Goal: Information Seeking & Learning: Learn about a topic

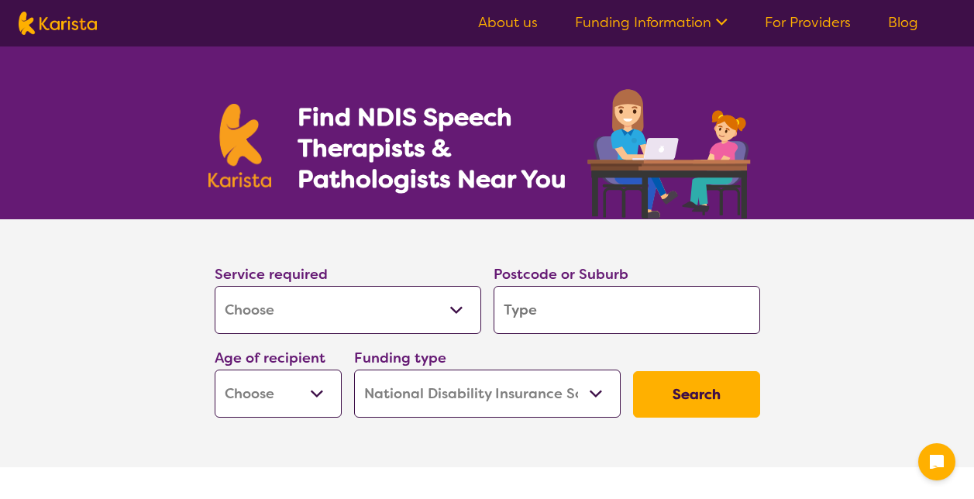
select select "[MEDICAL_DATA]"
select select "NDIS"
select select "[MEDICAL_DATA]"
select select "NDIS"
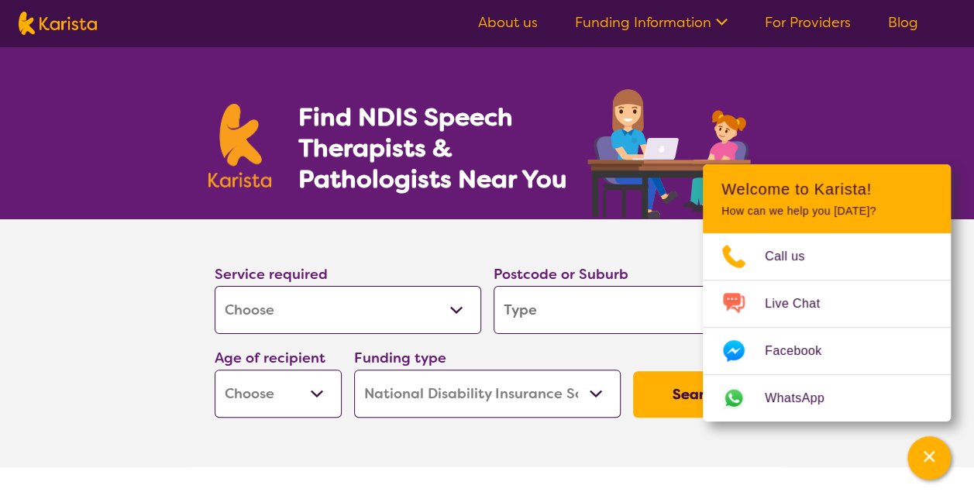
click at [569, 300] on input "search" at bounding box center [626, 310] width 267 height 48
type input "H"
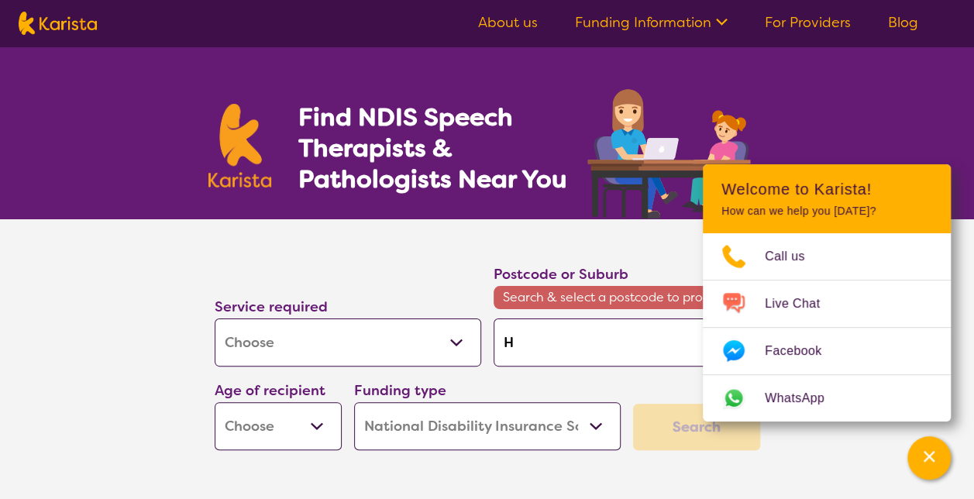
type input "Ho"
type input "Hob"
type input "Hoba"
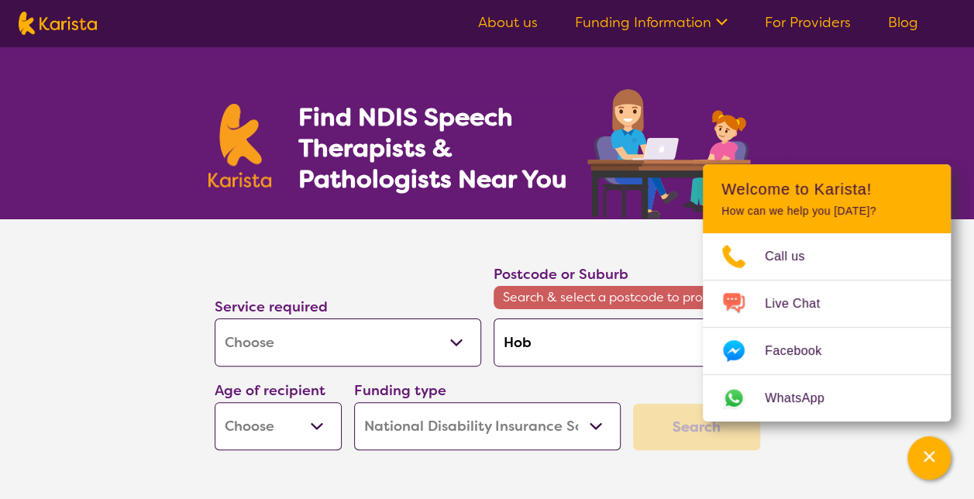
type input "Hoba"
type input "Hobar"
type input "[GEOGRAPHIC_DATA]"
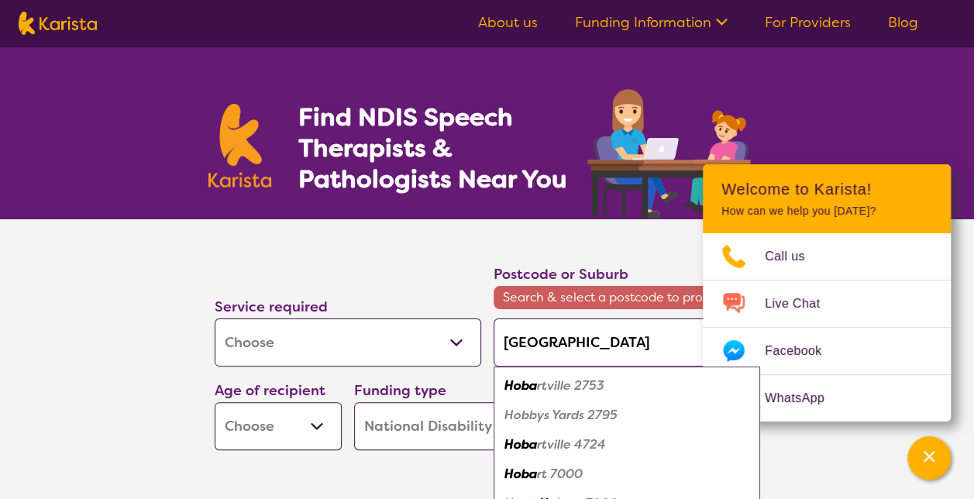
type input "Hobartv"
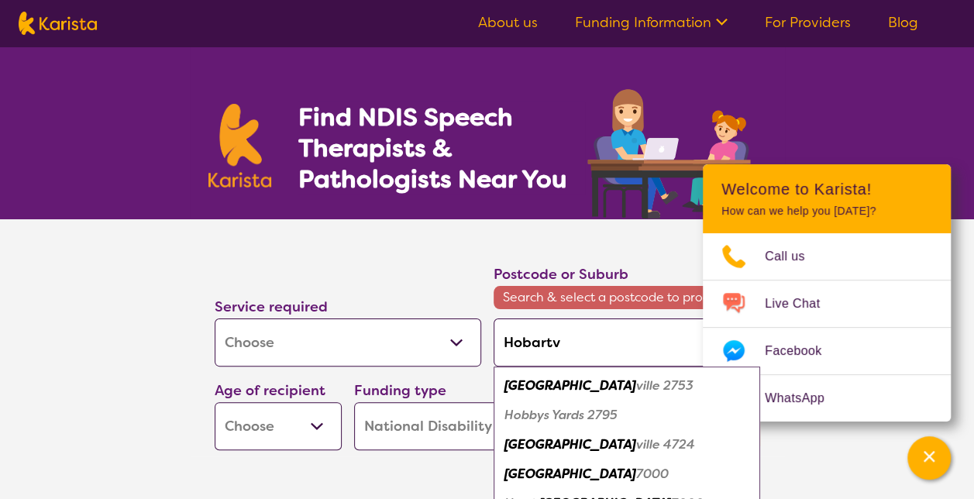
type input "Hobartvi"
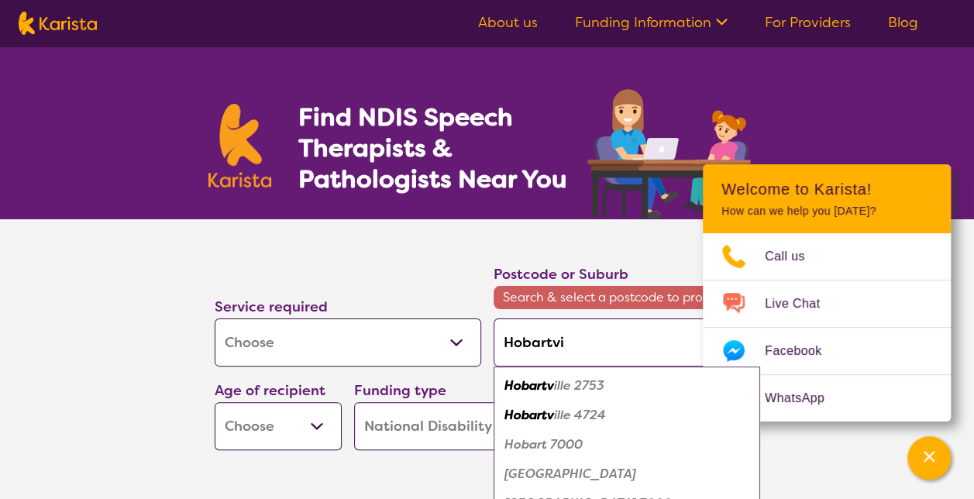
type input "Hobartvil"
type input "Hobartvill"
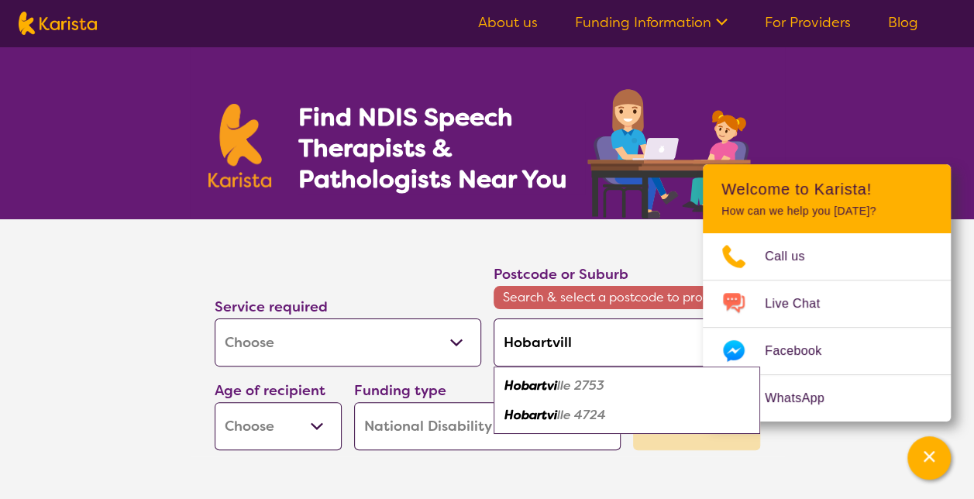
type input "[GEOGRAPHIC_DATA]"
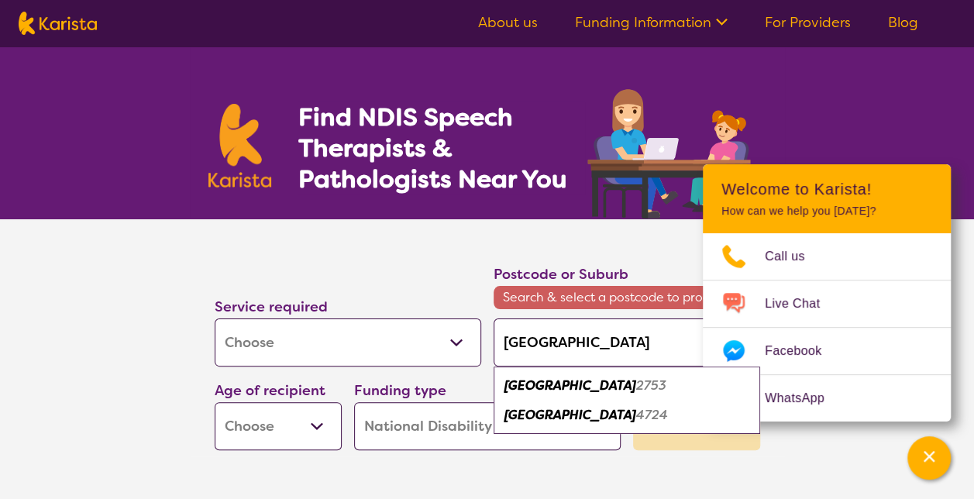
click at [569, 395] on div "[GEOGRAPHIC_DATA] 2753" at bounding box center [626, 385] width 251 height 29
type input "2753"
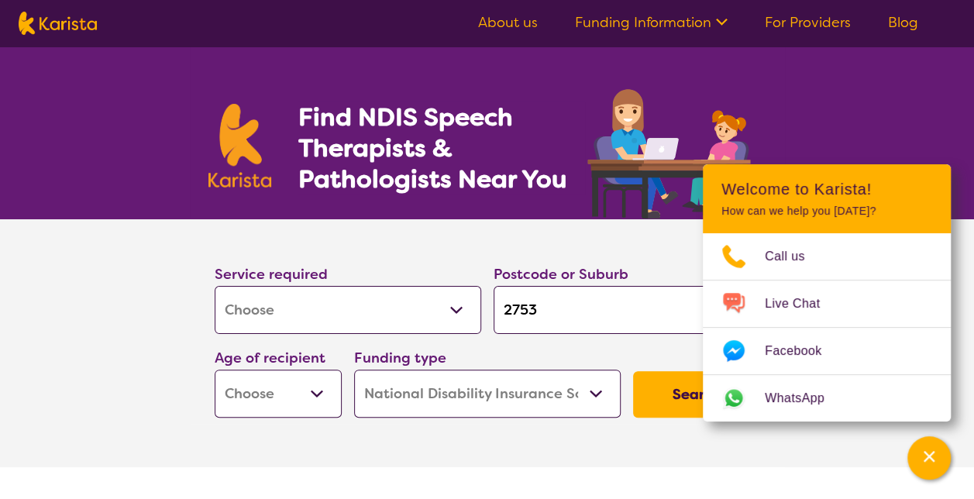
click at [275, 397] on select "Early Childhood - 0 to 9 Child - 10 to 11 Adolescent - 12 to 17 Adult - 18 to 6…" at bounding box center [278, 394] width 127 height 48
select select "EC"
click at [215, 370] on select "Early Childhood - 0 to 9 Child - 10 to 11 Adolescent - 12 to 17 Adult - 18 to 6…" at bounding box center [278, 394] width 127 height 48
select select "EC"
click at [662, 393] on button "Search" at bounding box center [696, 394] width 127 height 46
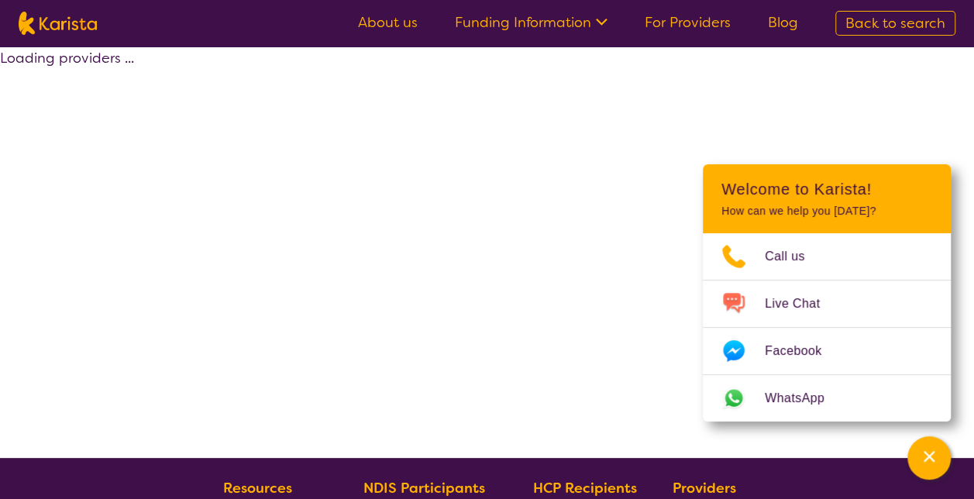
select select "by_score"
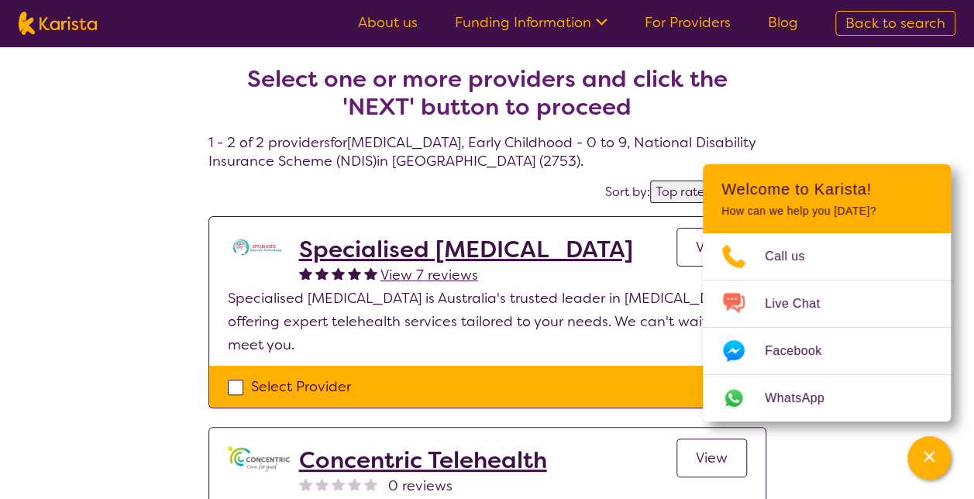
select select "[MEDICAL_DATA]"
select select "EC"
select select "NDIS"
select select "[MEDICAL_DATA]"
select select "EC"
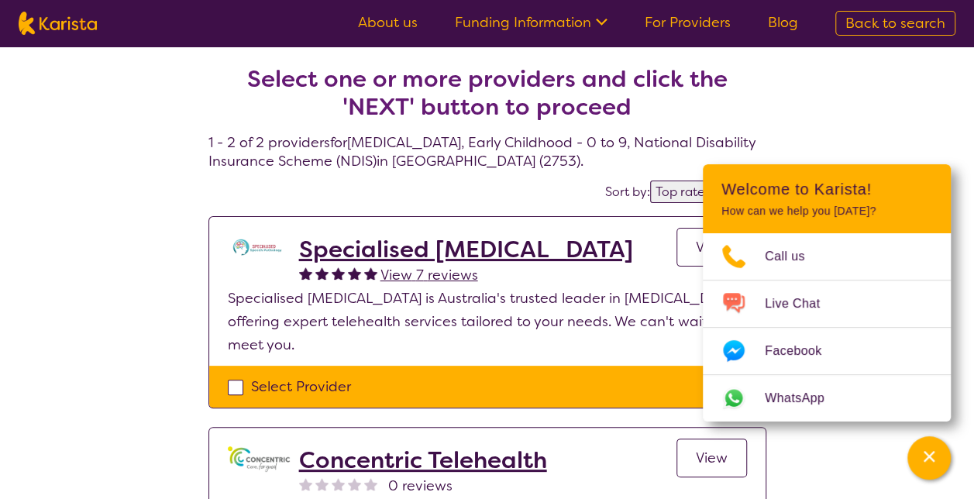
select select "NDIS"
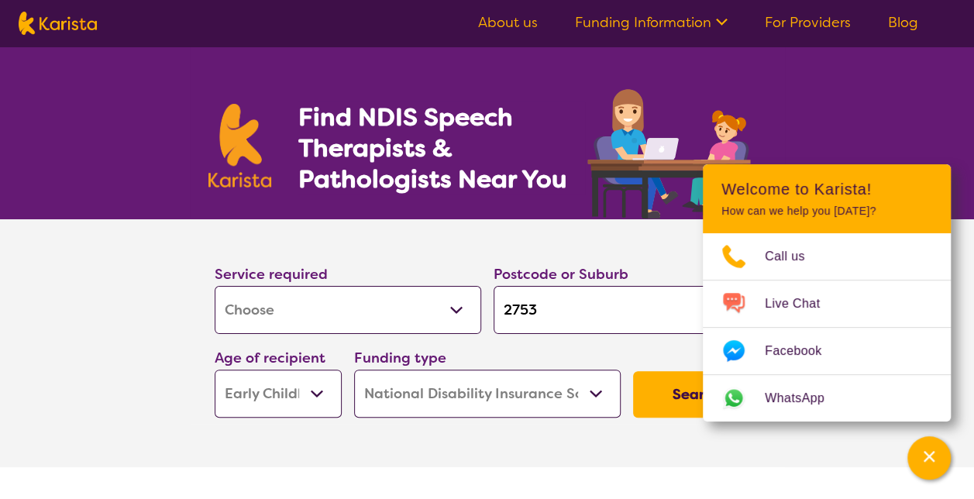
click at [280, 325] on select "Allied Health Assistant Assessment ([MEDICAL_DATA] or [MEDICAL_DATA]) Behaviour…" at bounding box center [348, 310] width 267 height 48
select select "[MEDICAL_DATA]"
click at [215, 286] on select "Allied Health Assistant Assessment ([MEDICAL_DATA] or [MEDICAL_DATA]) Behaviour…" at bounding box center [348, 310] width 267 height 48
select select "[MEDICAL_DATA]"
click at [675, 394] on button "Search" at bounding box center [696, 394] width 127 height 46
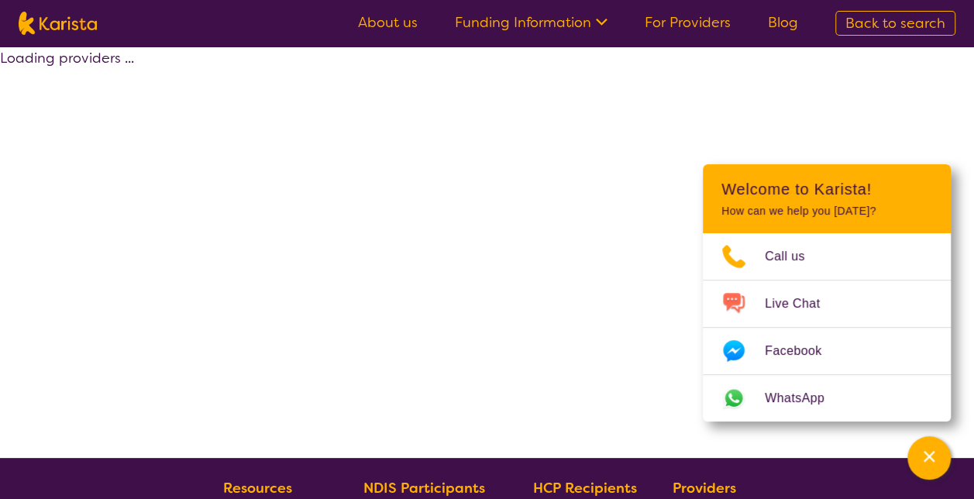
select select "by_score"
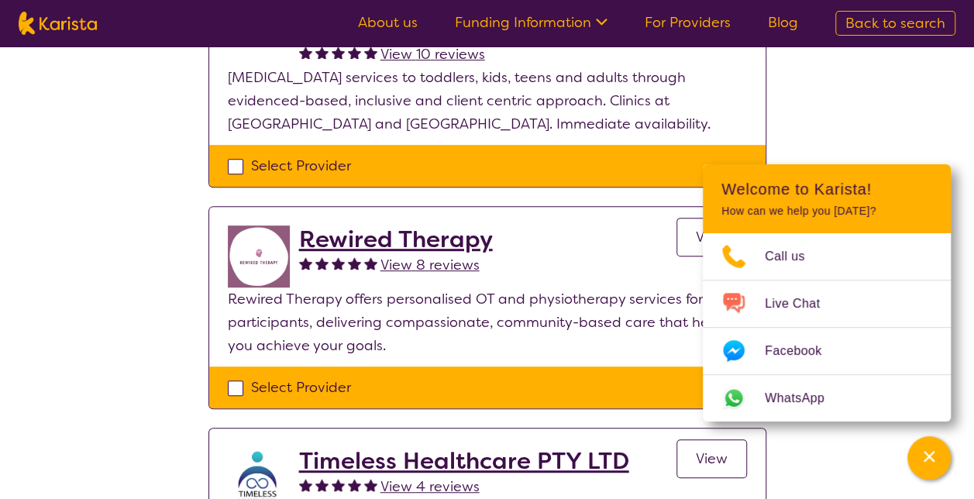
scroll to position [239, 0]
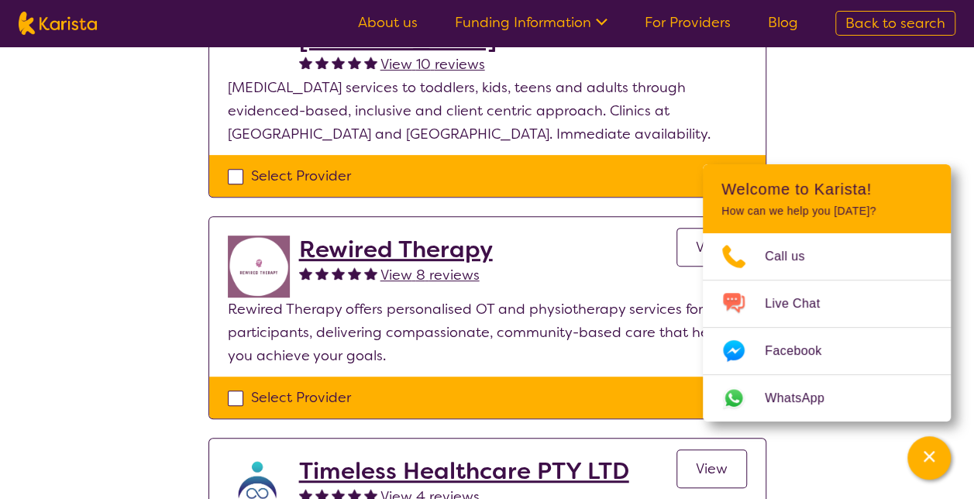
click at [432, 246] on h2 "Rewired Therapy" at bounding box center [396, 250] width 194 height 28
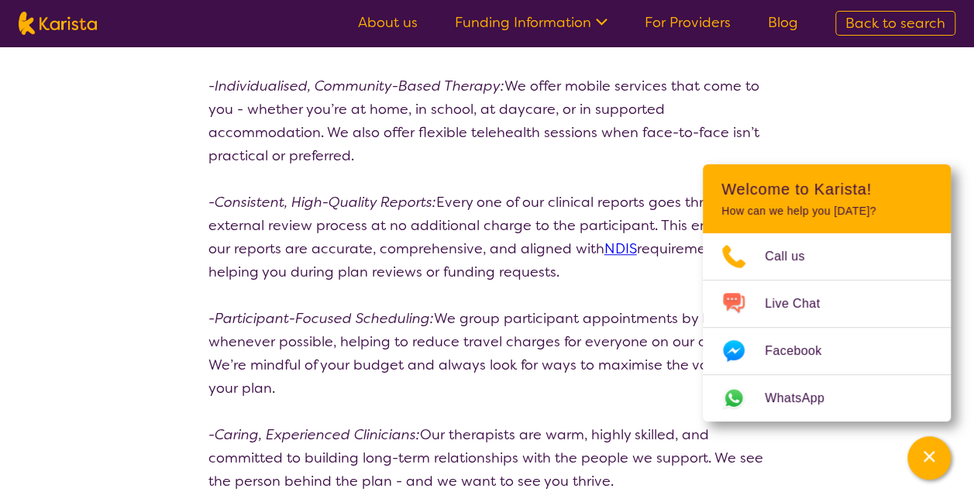
scroll to position [438, 0]
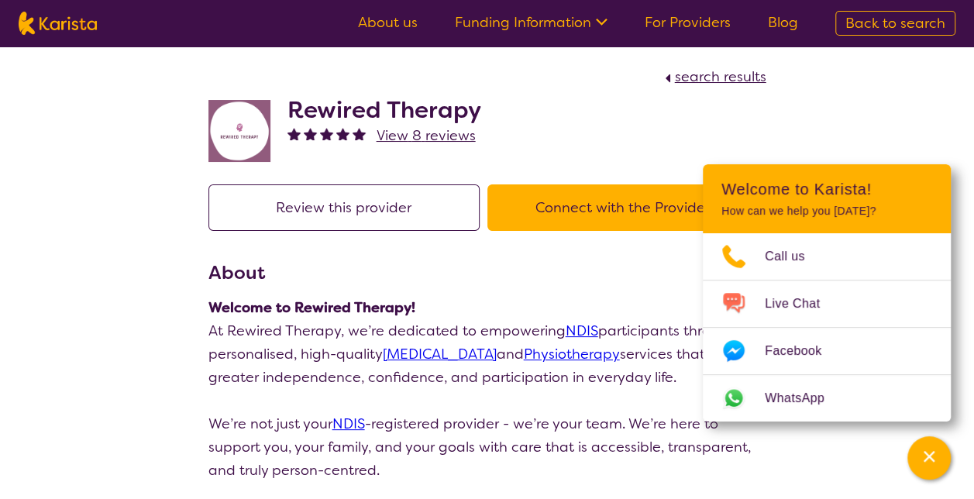
click at [707, 80] on span "search results" at bounding box center [720, 76] width 91 height 19
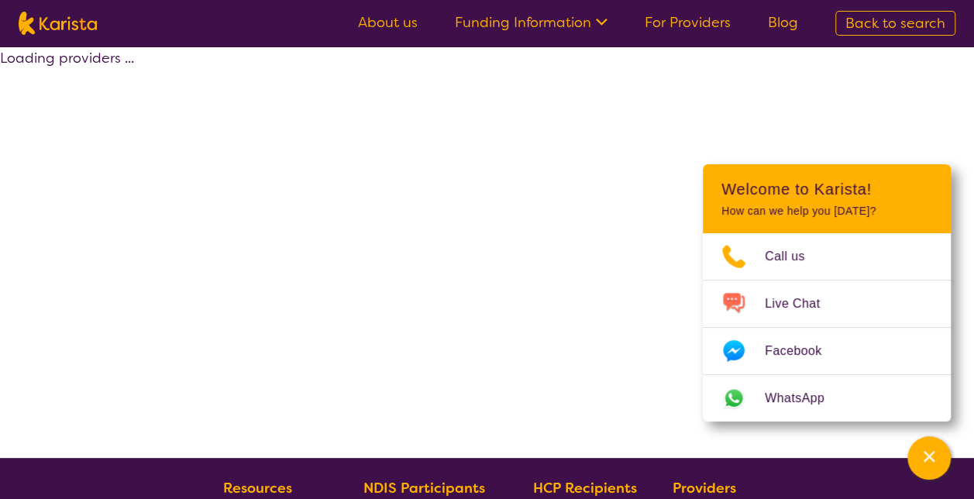
select select "by_score"
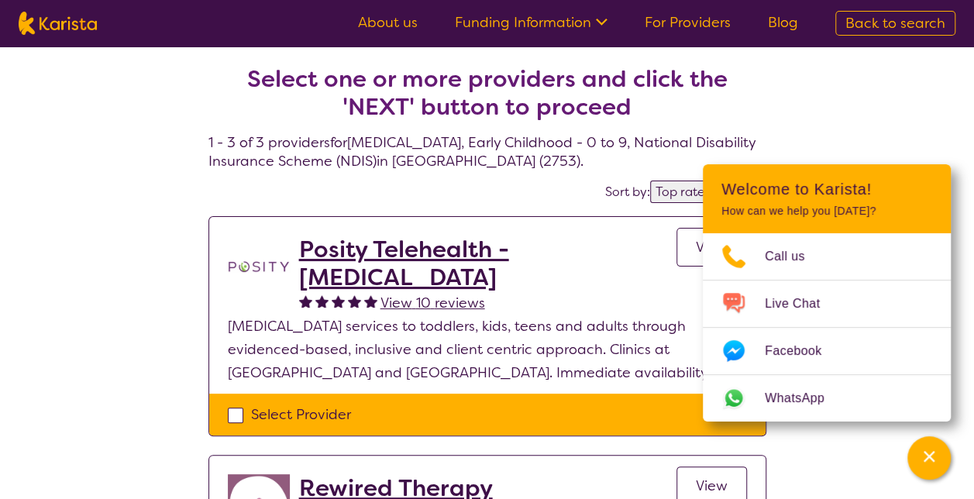
click at [917, 25] on span "Back to search" at bounding box center [895, 23] width 100 height 19
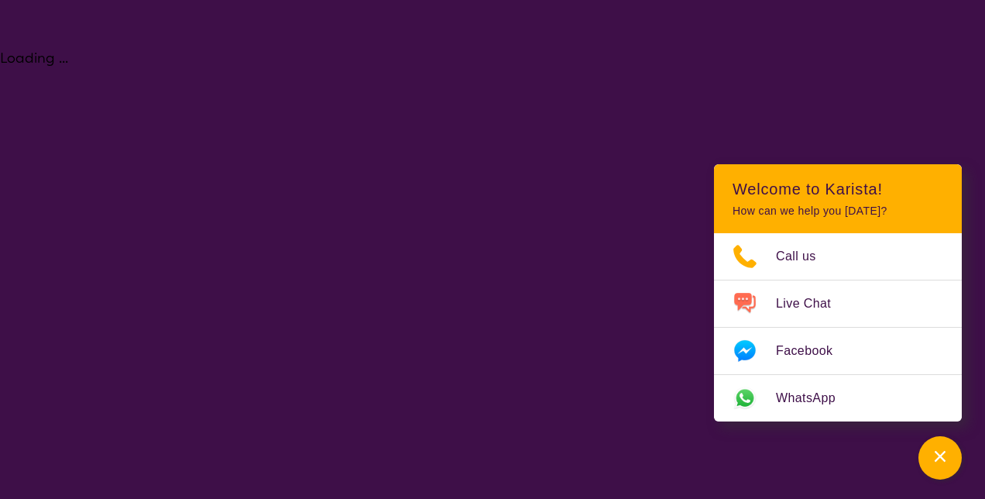
select select "[MEDICAL_DATA]"
select select "EC"
select select "NDIS"
select select "[MEDICAL_DATA]"
select select "EC"
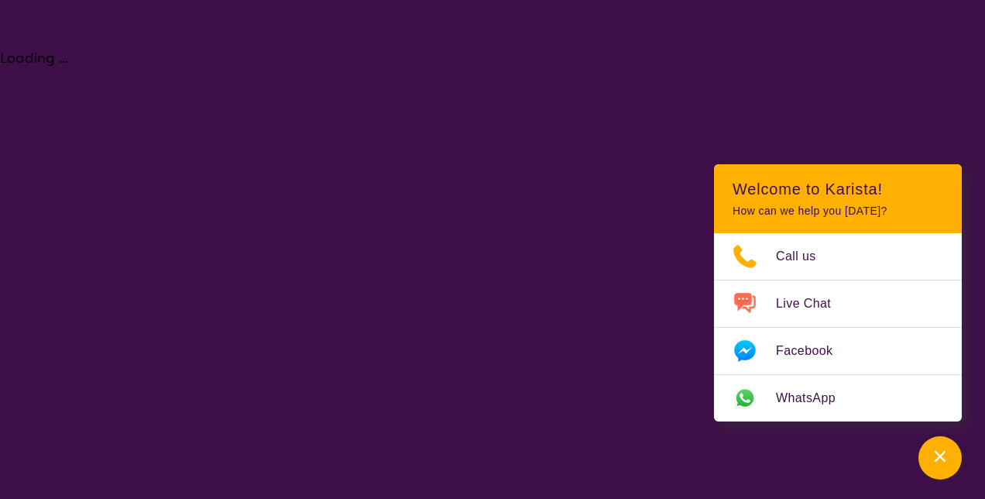
select select "NDIS"
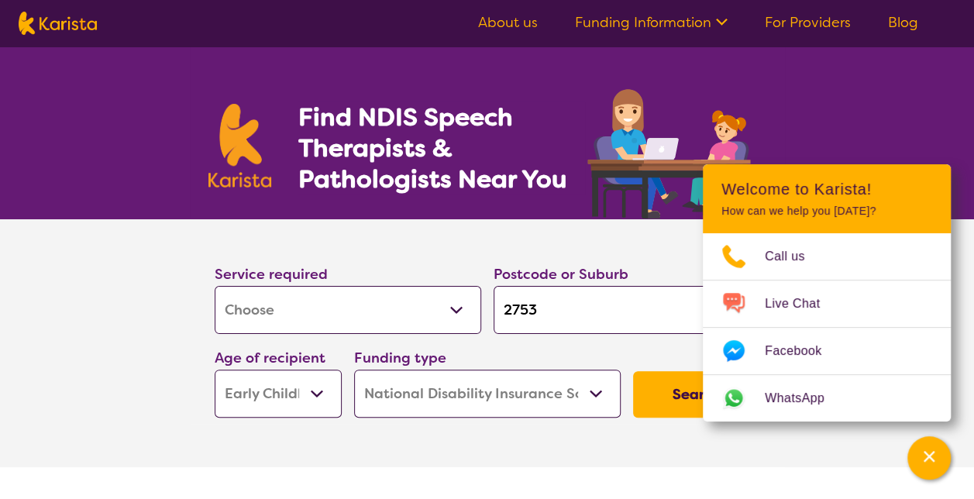
click at [662, 401] on button "Search" at bounding box center [696, 394] width 127 height 46
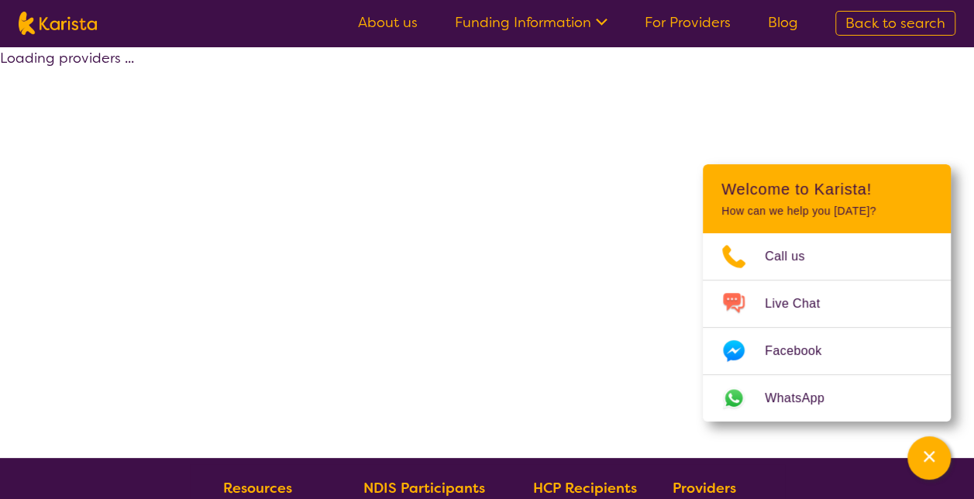
select select "by_score"
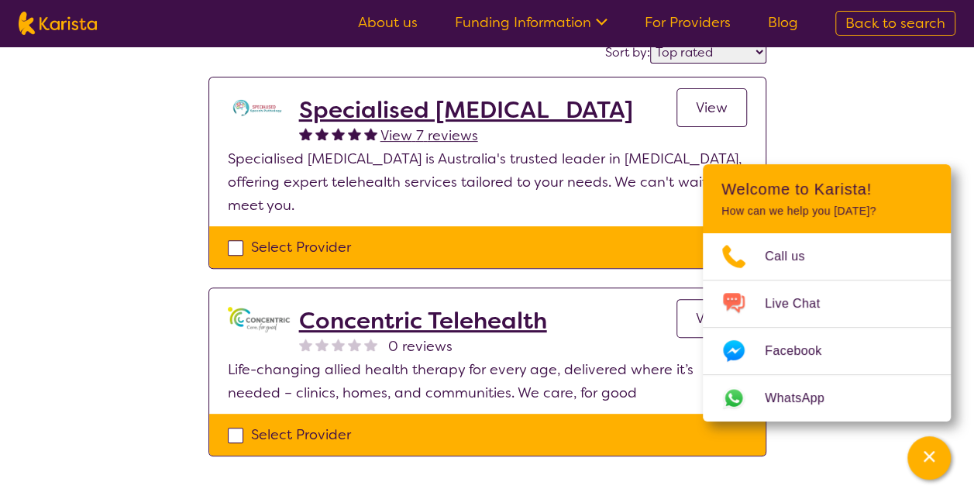
scroll to position [74, 0]
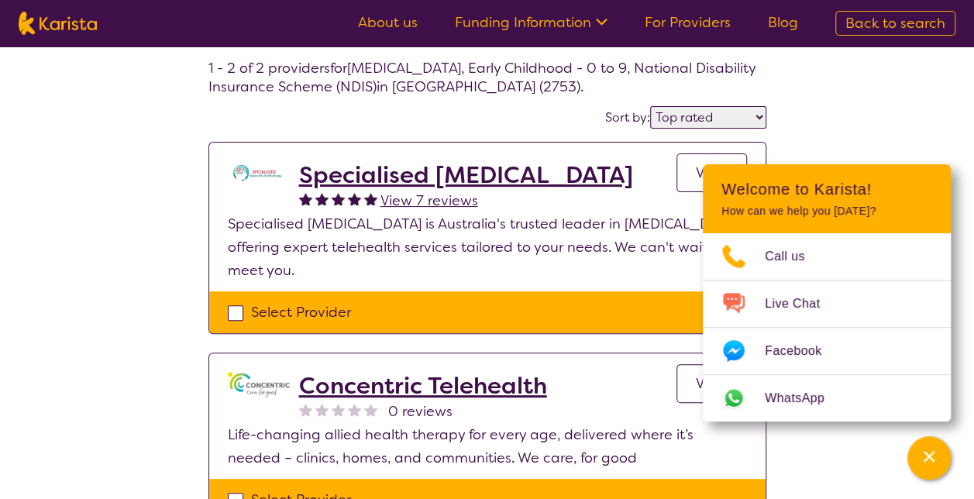
click at [403, 384] on h2 "Concentric Telehealth" at bounding box center [423, 386] width 248 height 28
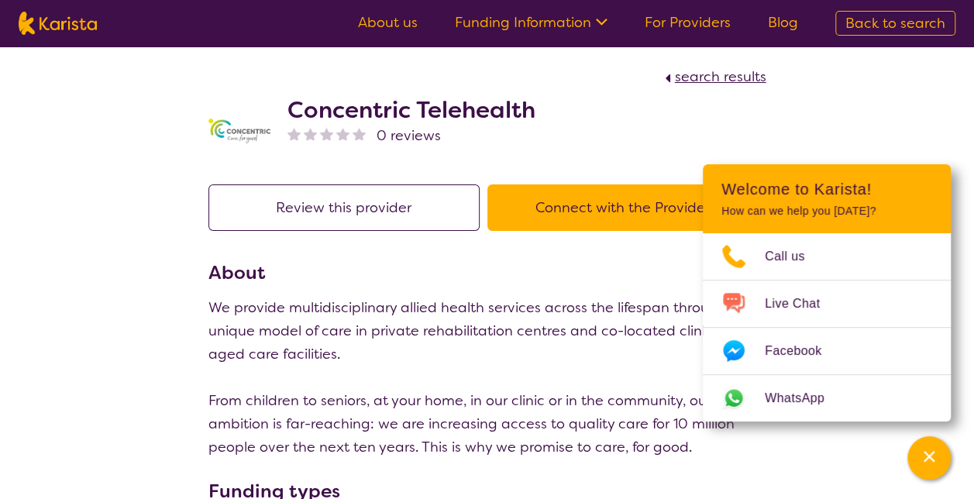
click at [706, 76] on span "search results" at bounding box center [720, 76] width 91 height 19
select select "by_score"
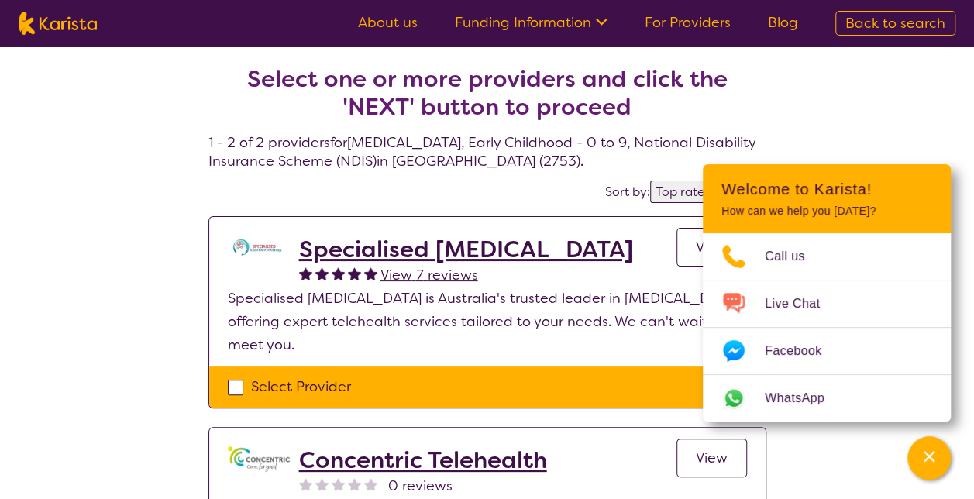
click at [369, 256] on h2 "Specialised [MEDICAL_DATA]" at bounding box center [466, 250] width 334 height 28
